Goal: Task Accomplishment & Management: Use online tool/utility

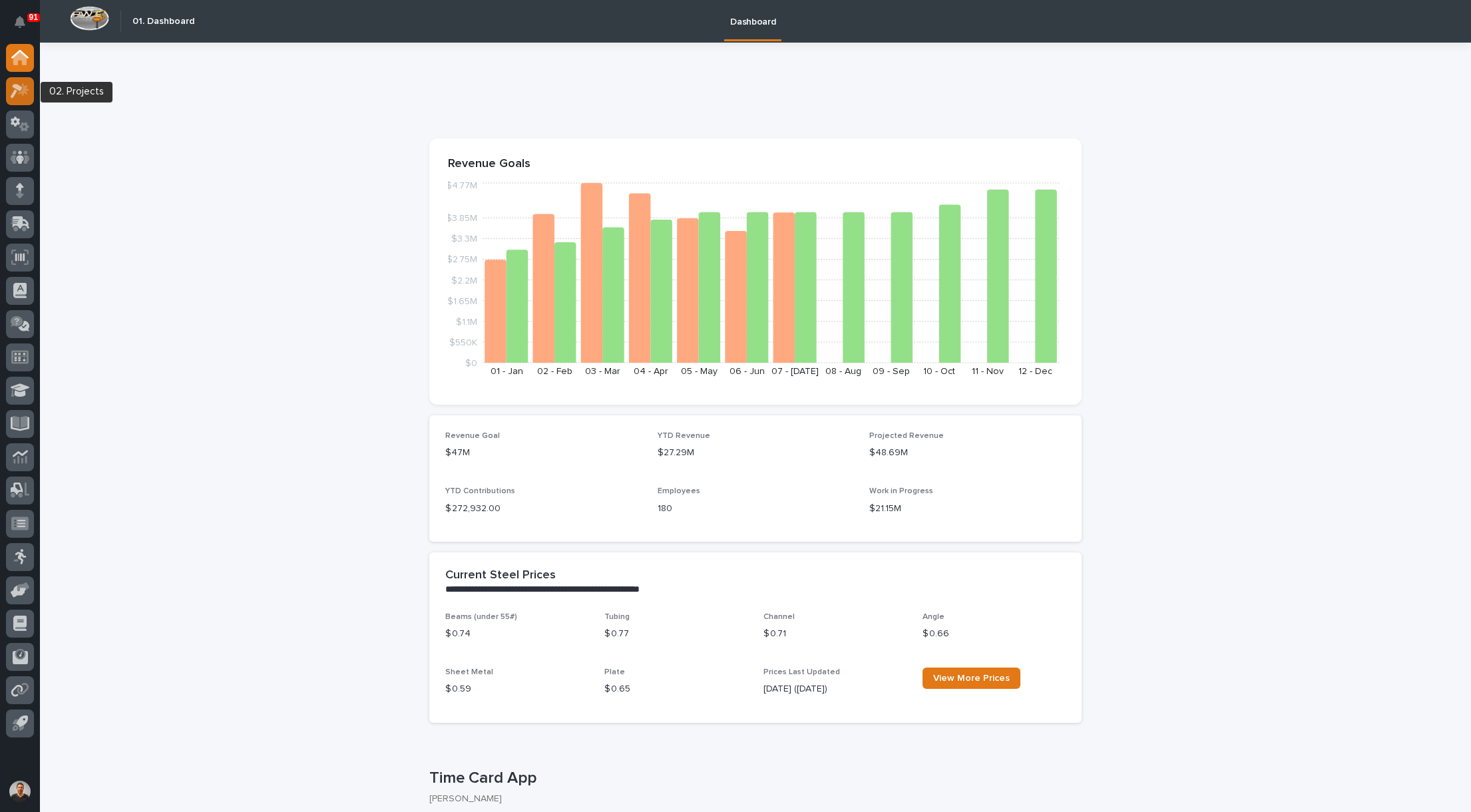
click at [18, 97] on icon at bounding box center [21, 91] width 20 height 15
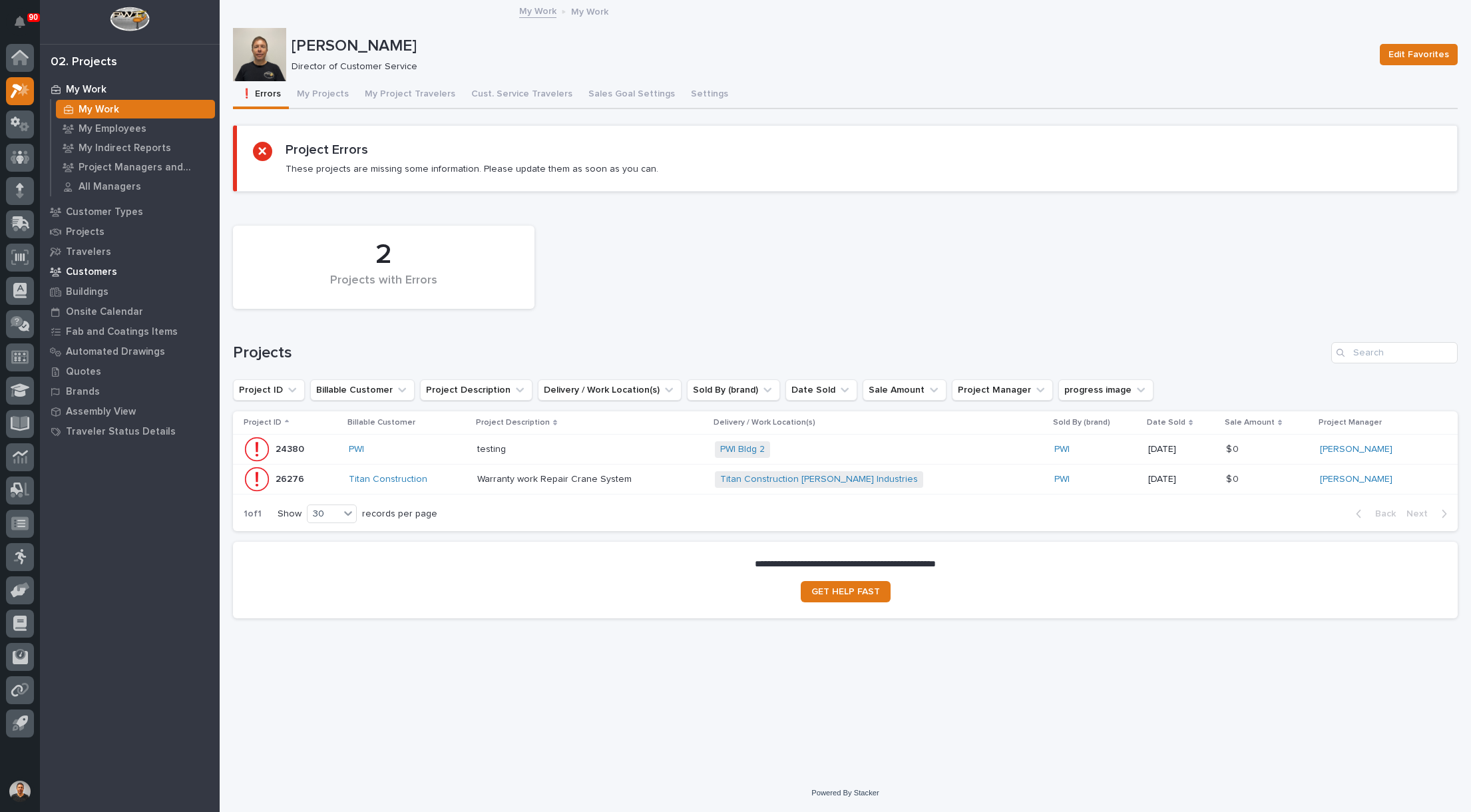
click at [96, 271] on p "Customers" at bounding box center [91, 272] width 51 height 12
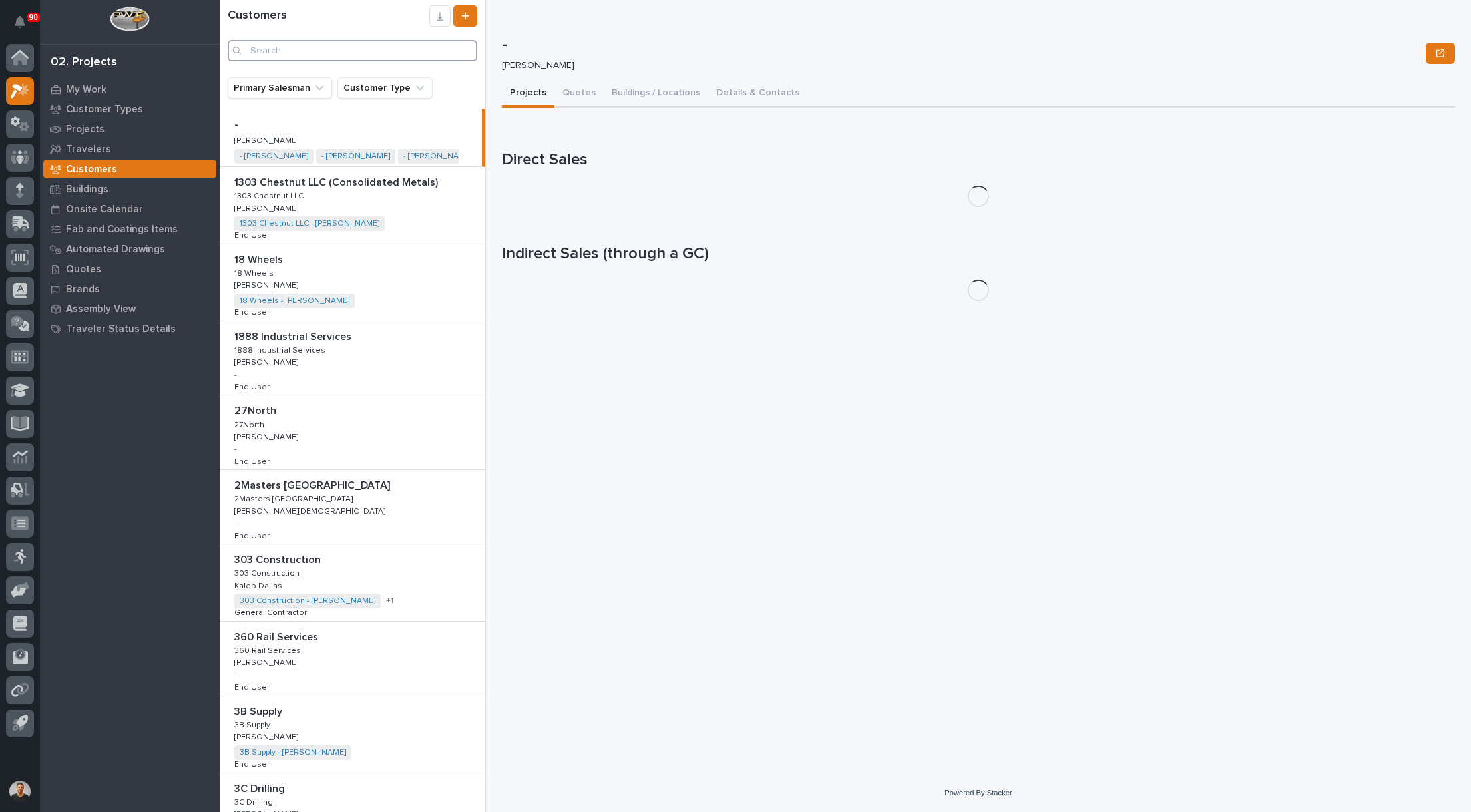
click at [316, 56] on input "Search" at bounding box center [352, 51] width 249 height 22
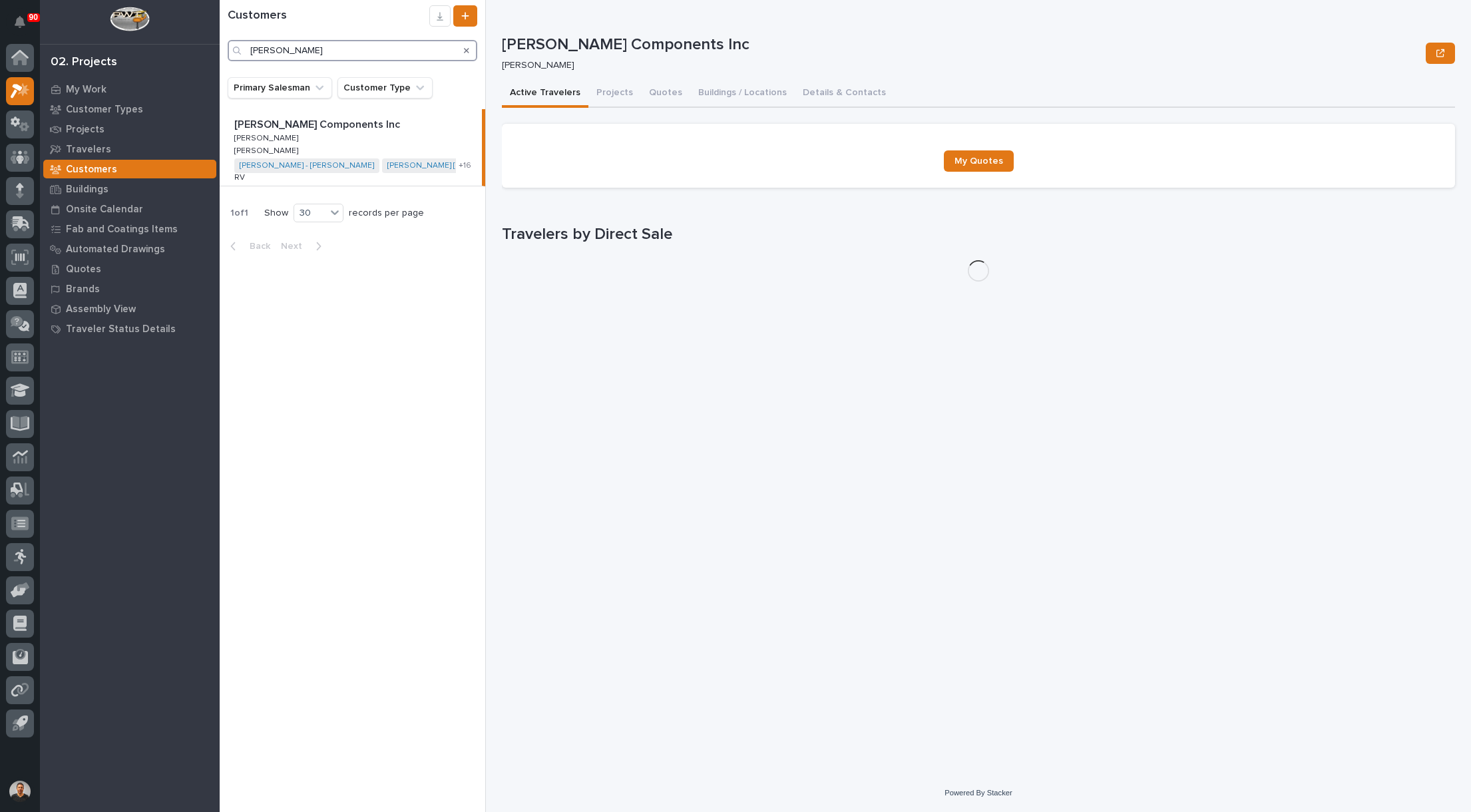
type input "Lippert"
click at [281, 125] on p "Lippert Components Inc" at bounding box center [318, 123] width 169 height 15
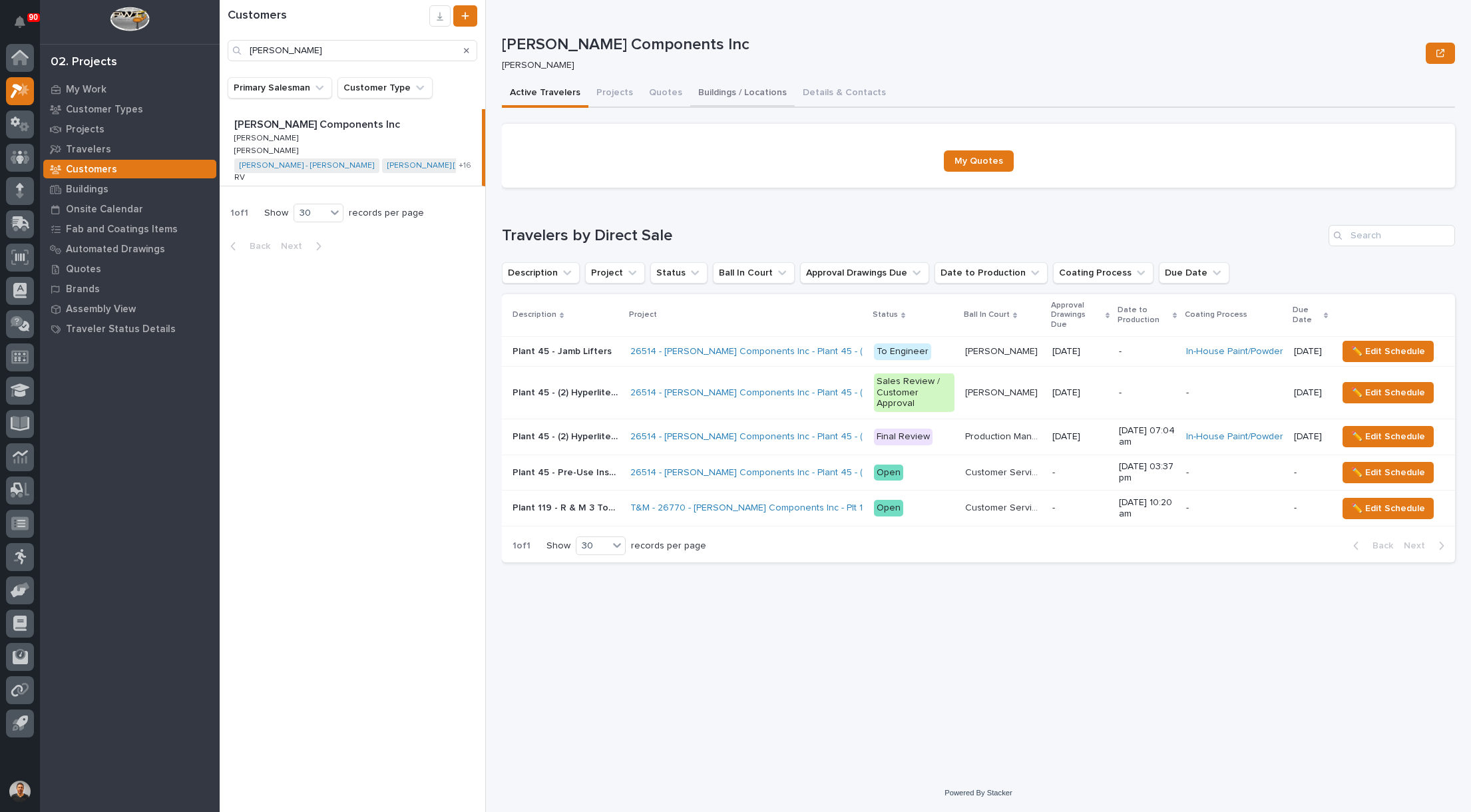
click at [730, 93] on button "Buildings / Locations" at bounding box center [742, 93] width 105 height 28
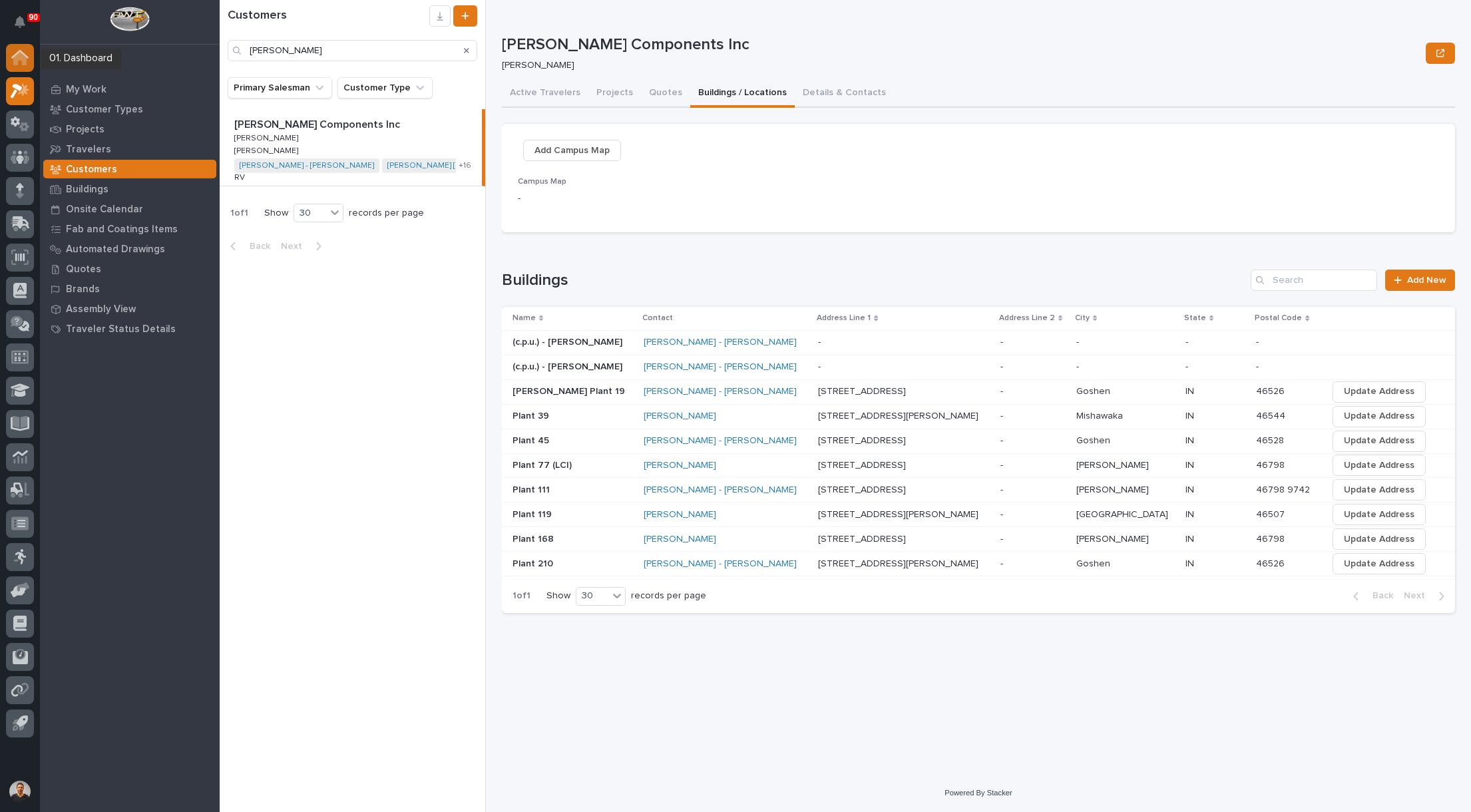
click at [17, 61] on icon at bounding box center [20, 58] width 13 height 13
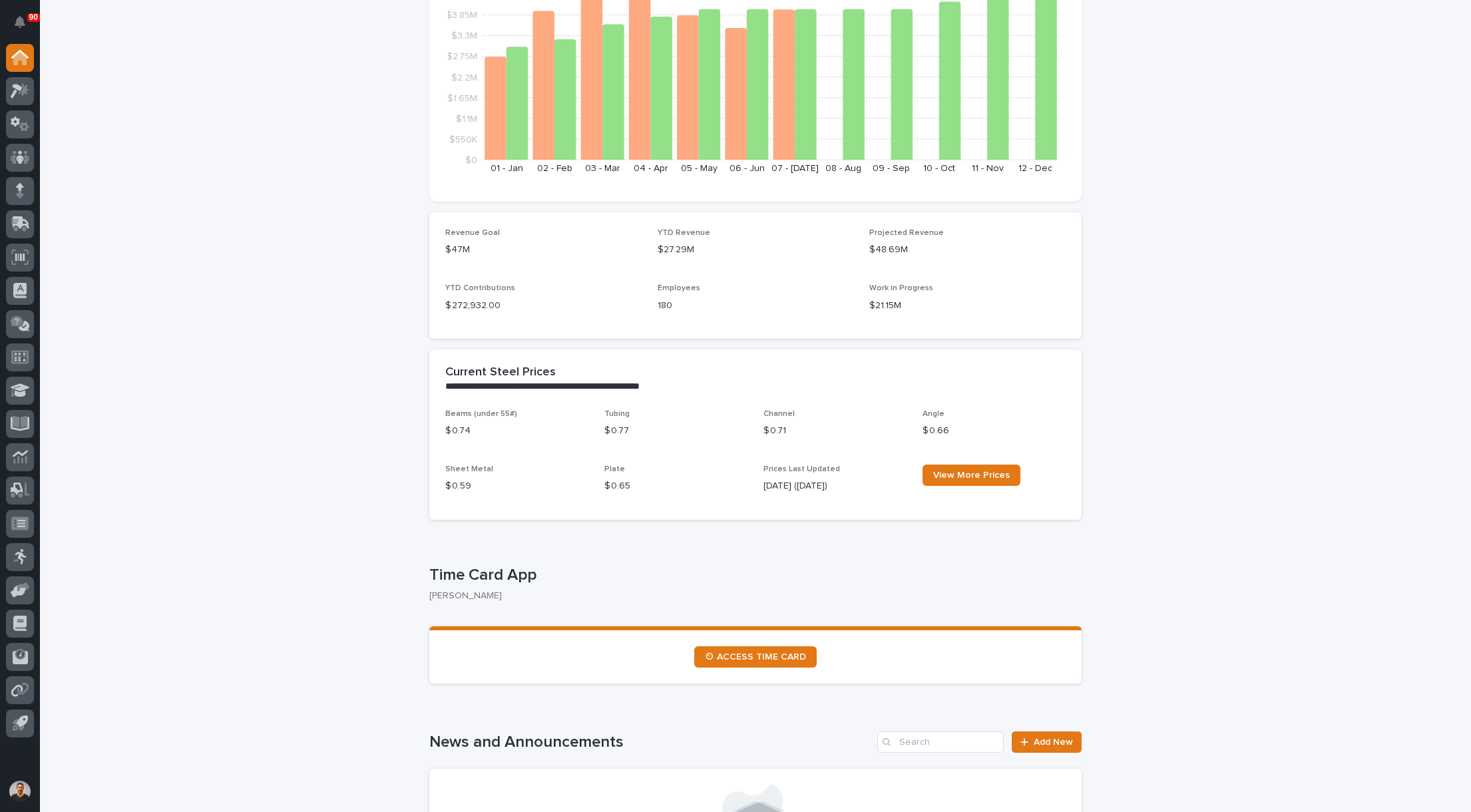
scroll to position [266, 0]
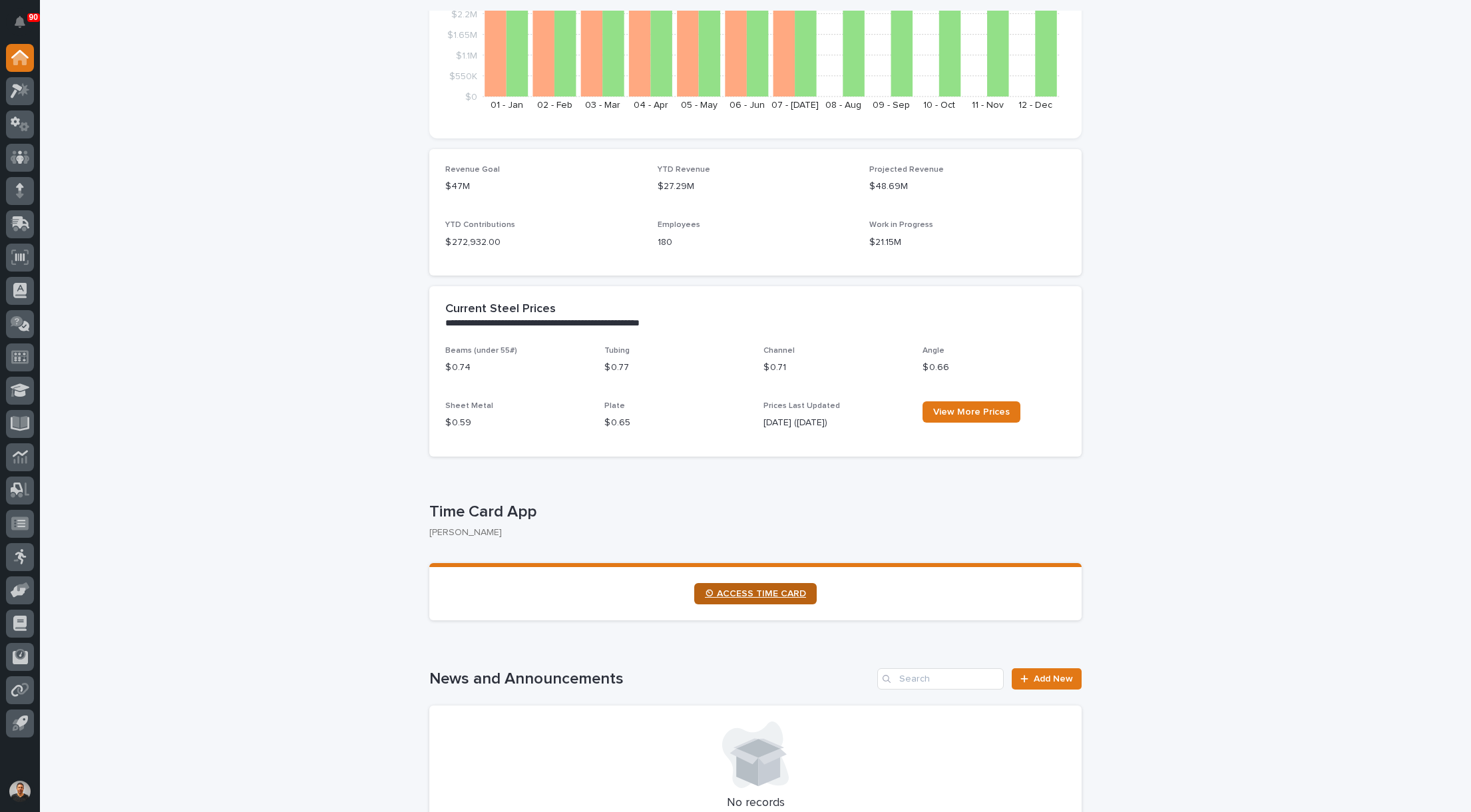
click at [767, 600] on link "⏲ ACCESS TIME CARD" at bounding box center [755, 593] width 123 height 22
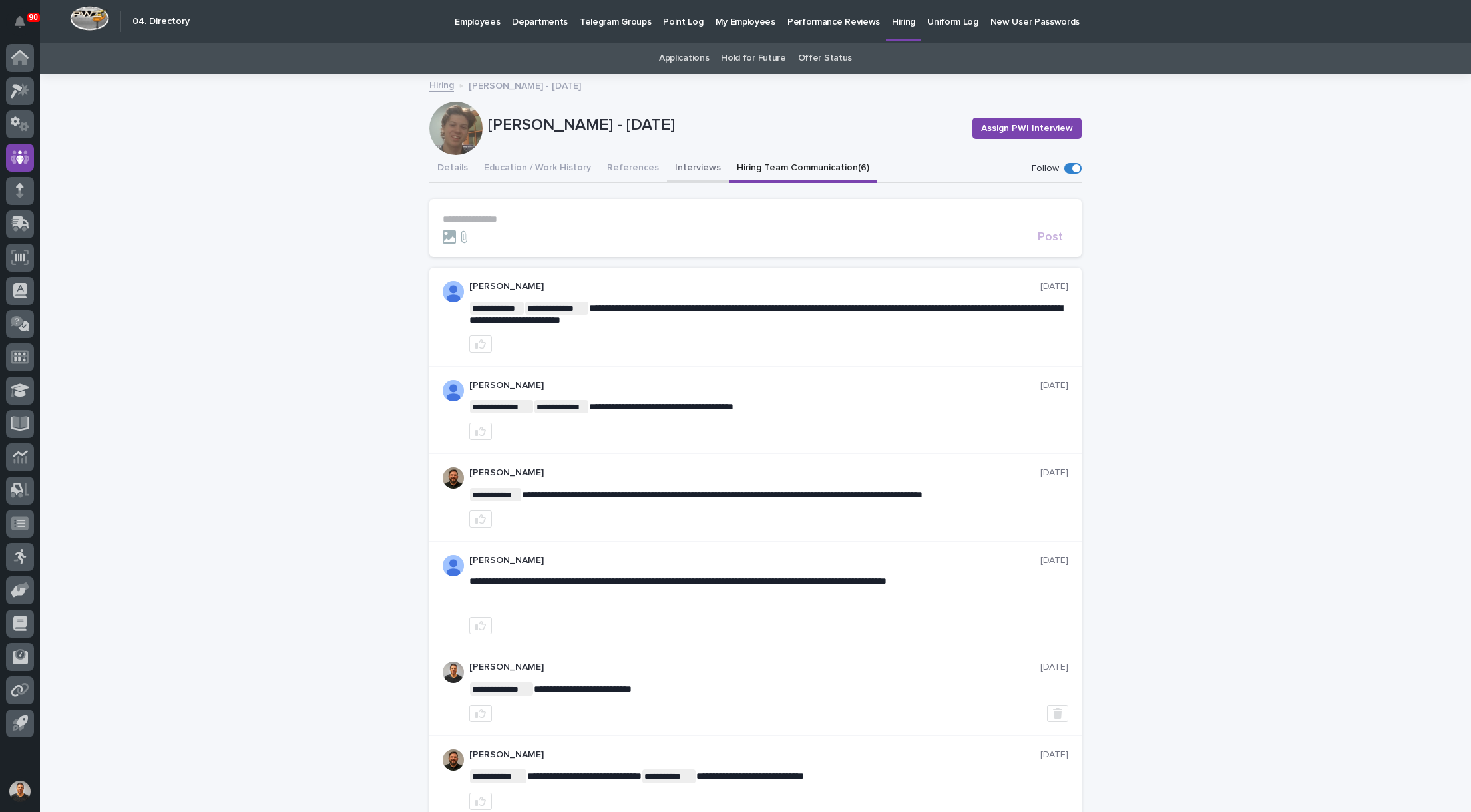
click at [673, 166] on button "Interviews" at bounding box center [697, 168] width 62 height 28
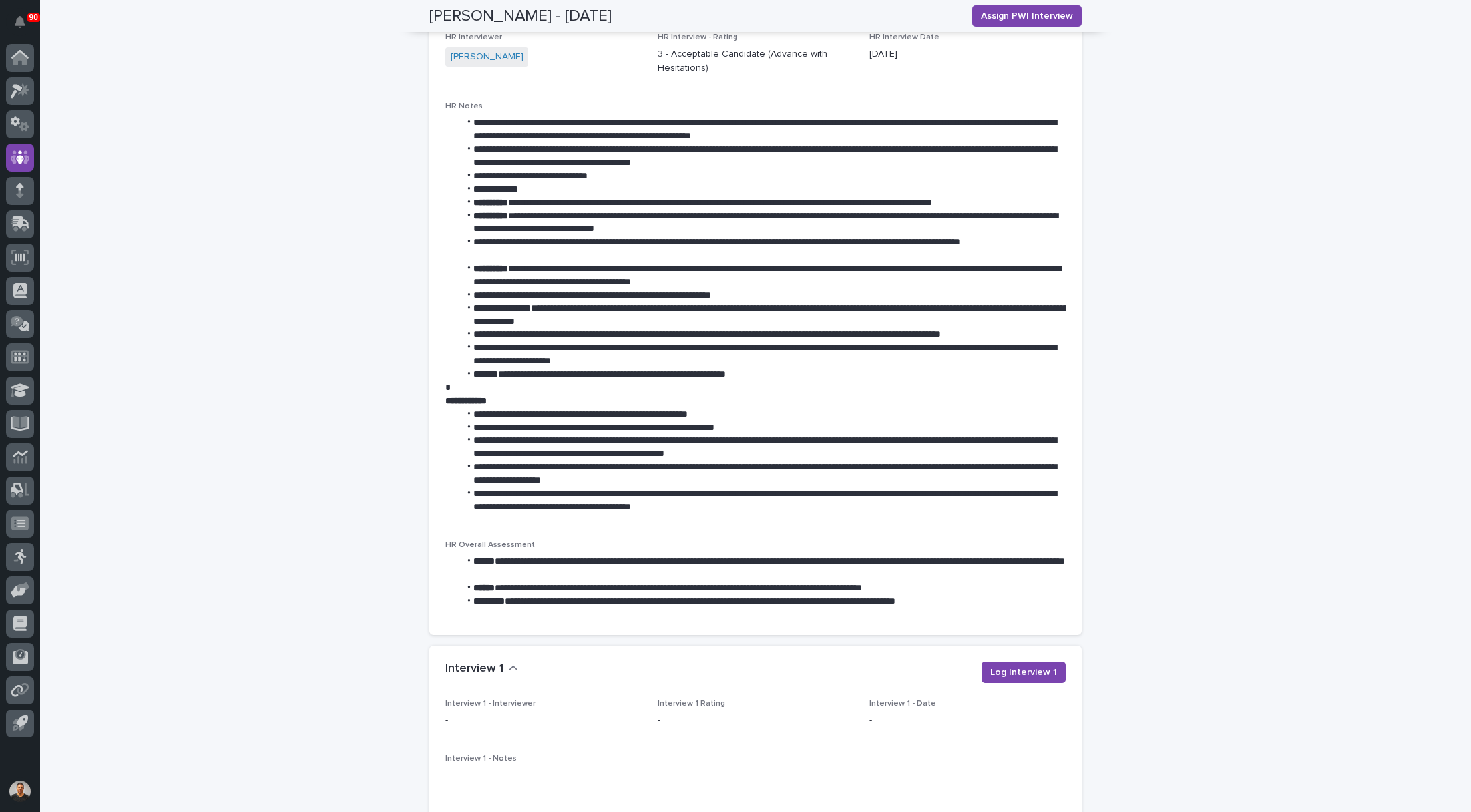
scroll to position [808, 0]
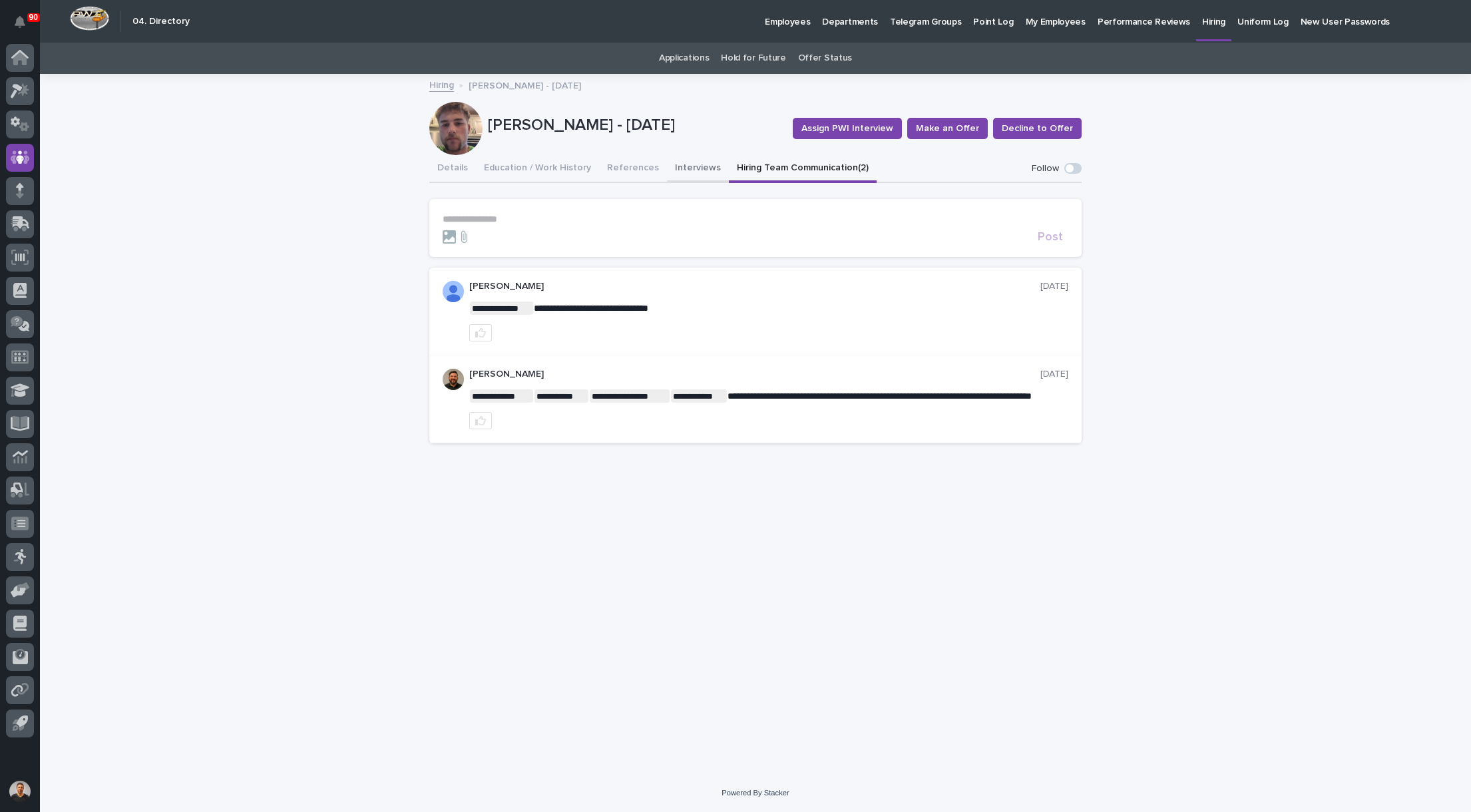
click at [697, 164] on button "Interviews" at bounding box center [697, 168] width 62 height 28
click at [488, 214] on p "**********" at bounding box center [756, 219] width 626 height 12
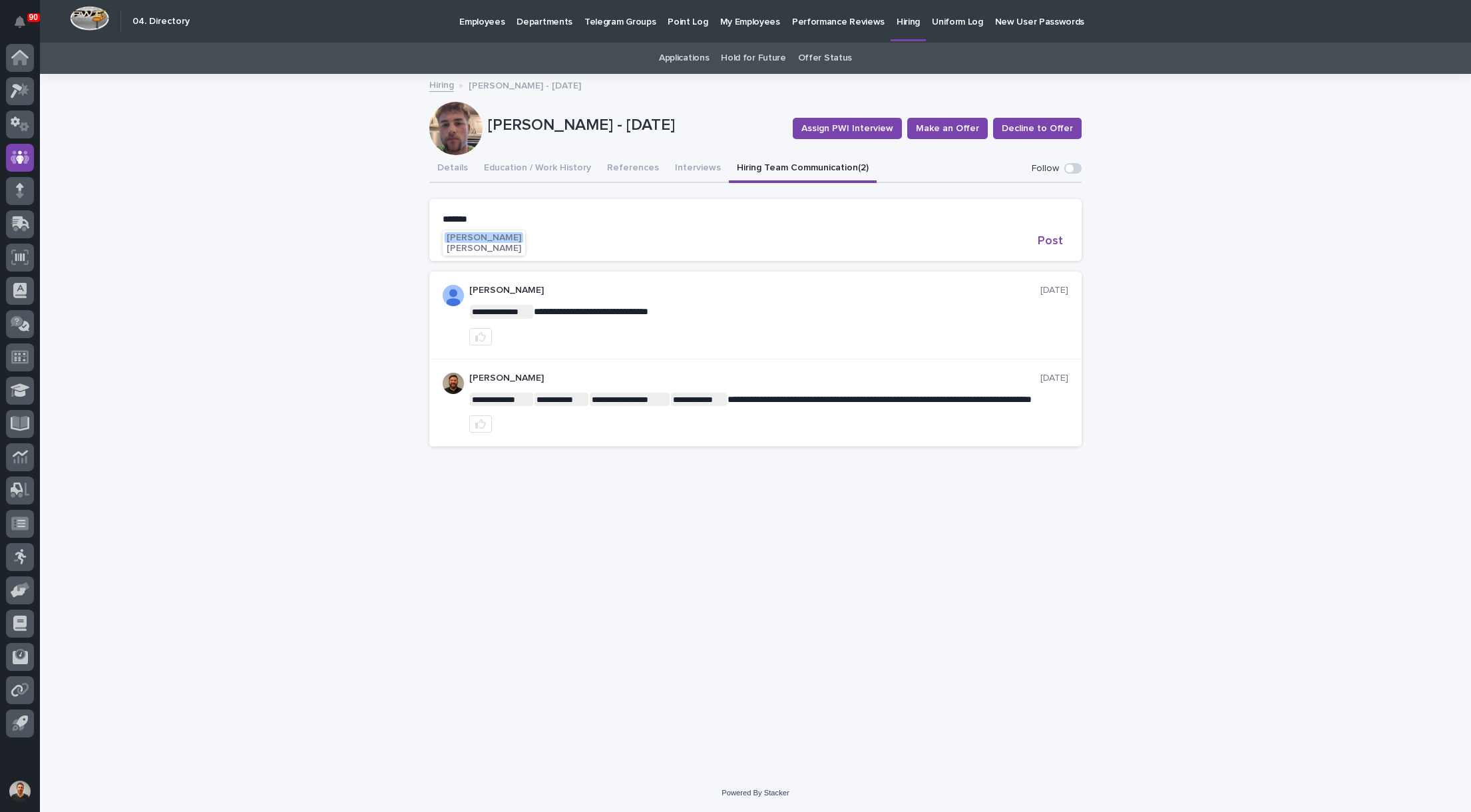
click at [489, 237] on span "Austin Beachy" at bounding box center [483, 238] width 74 height 9
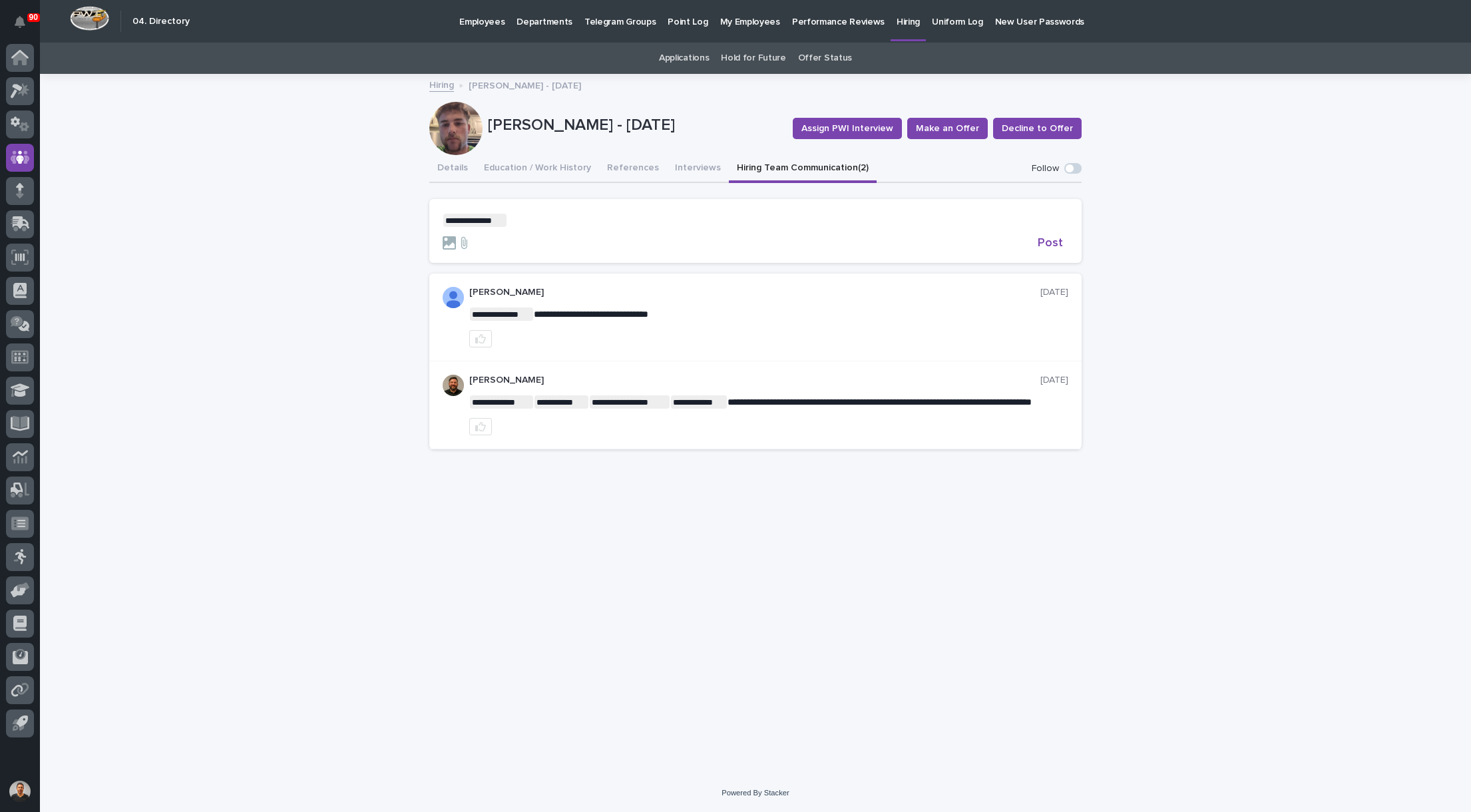
click at [525, 222] on p "**********" at bounding box center [756, 220] width 626 height 13
click at [587, 222] on p "**********" at bounding box center [756, 220] width 626 height 13
click at [1045, 241] on span "Post" at bounding box center [1050, 242] width 25 height 12
